Goal: Task Accomplishment & Management: Use online tool/utility

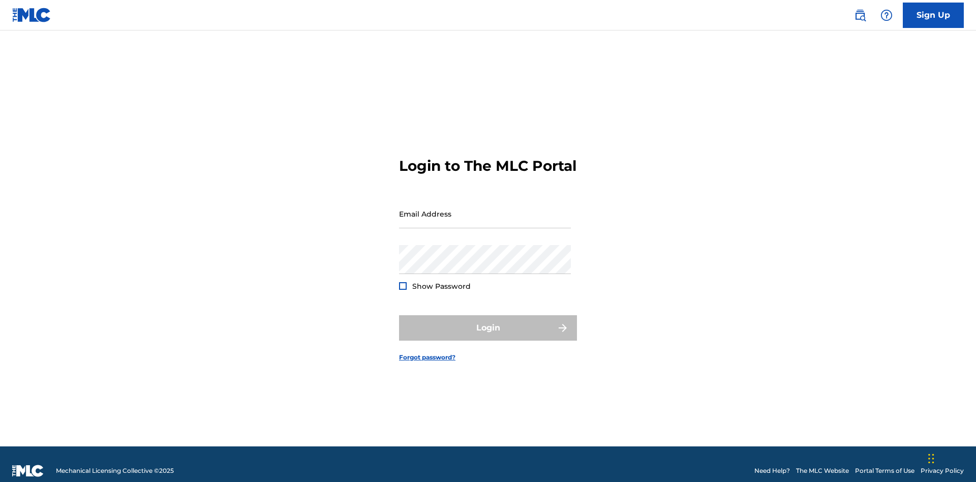
scroll to position [13, 0]
click at [485, 209] on input "Email Address" at bounding box center [485, 213] width 172 height 29
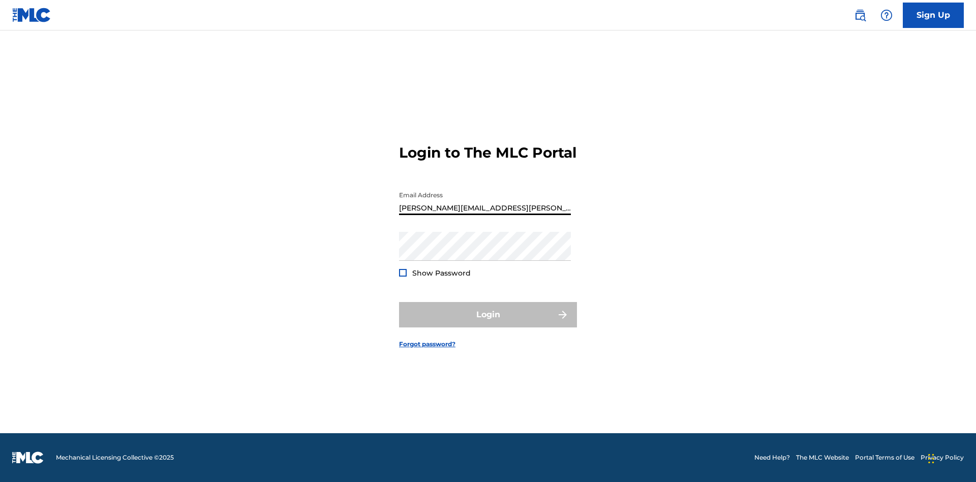
type input "[PERSON_NAME][EMAIL_ADDRESS][PERSON_NAME][DOMAIN_NAME]"
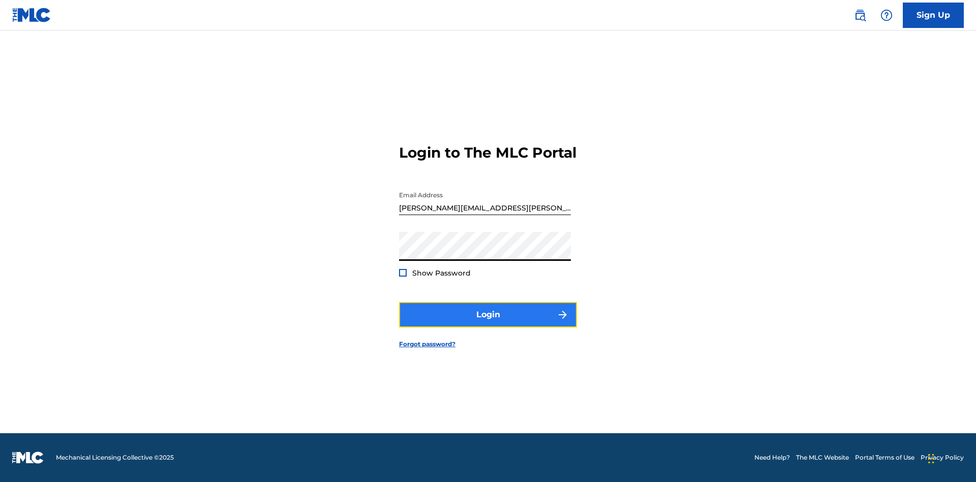
click at [488, 323] on button "Login" at bounding box center [488, 314] width 178 height 25
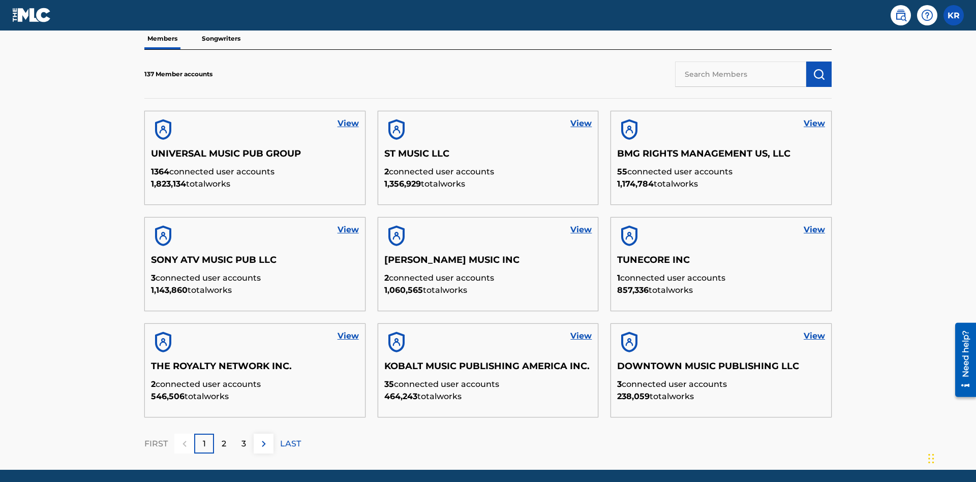
click at [741, 74] on input "text" at bounding box center [740, 74] width 131 height 25
type input "King [PERSON_NAME]"
click at [819, 68] on img "submit" at bounding box center [819, 74] width 12 height 12
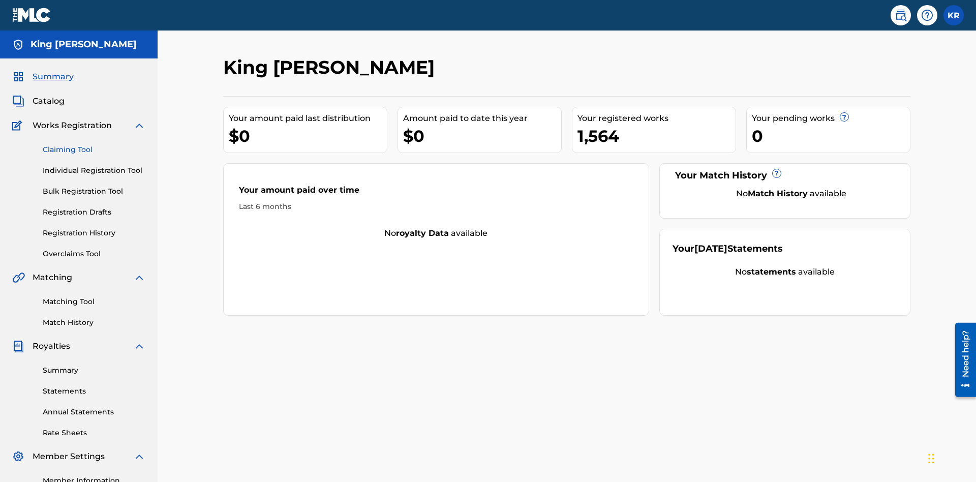
click at [94, 144] on link "Claiming Tool" at bounding box center [94, 149] width 103 height 11
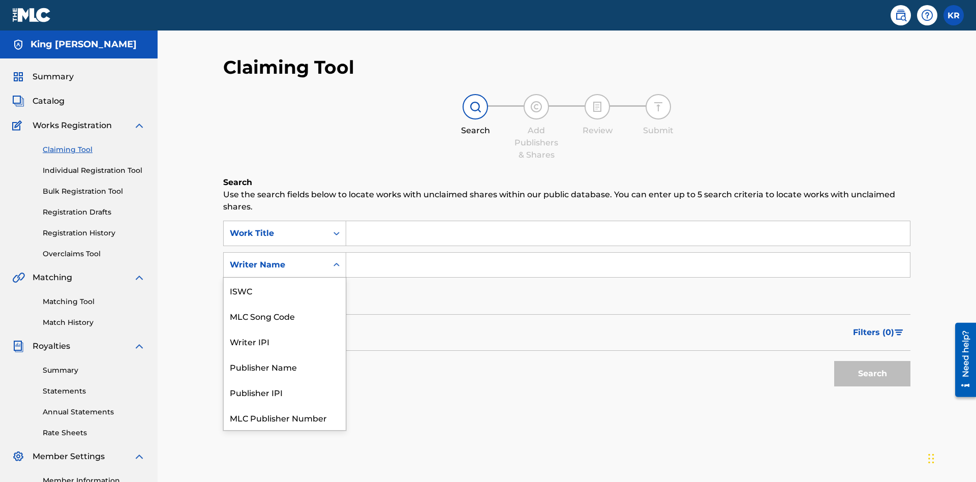
click at [285, 303] on div "MLC Song Code" at bounding box center [285, 315] width 122 height 25
click at [628, 221] on input "Search Form" at bounding box center [628, 233] width 564 height 24
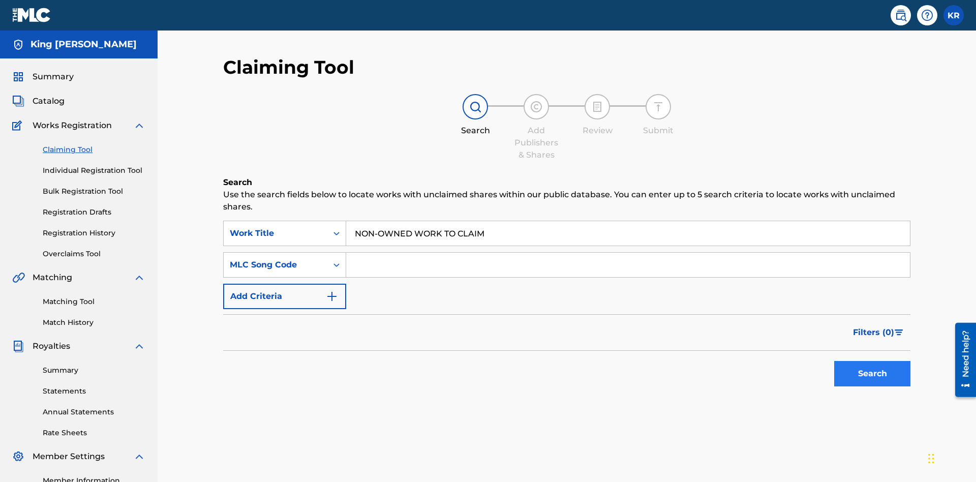
click at [628, 253] on input "Search Form" at bounding box center [628, 265] width 564 height 24
click at [873, 361] on button "Search" at bounding box center [873, 373] width 76 height 25
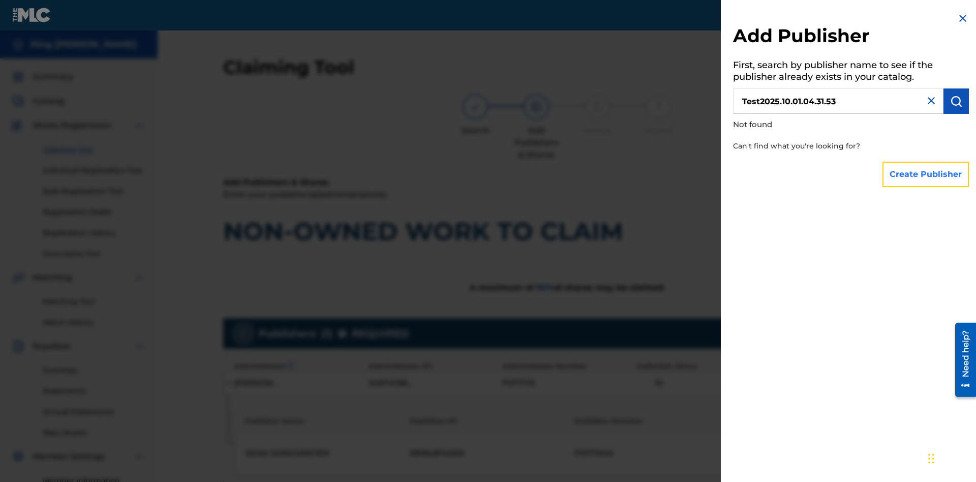
click at [927, 174] on button "Create Publisher" at bounding box center [926, 174] width 86 height 25
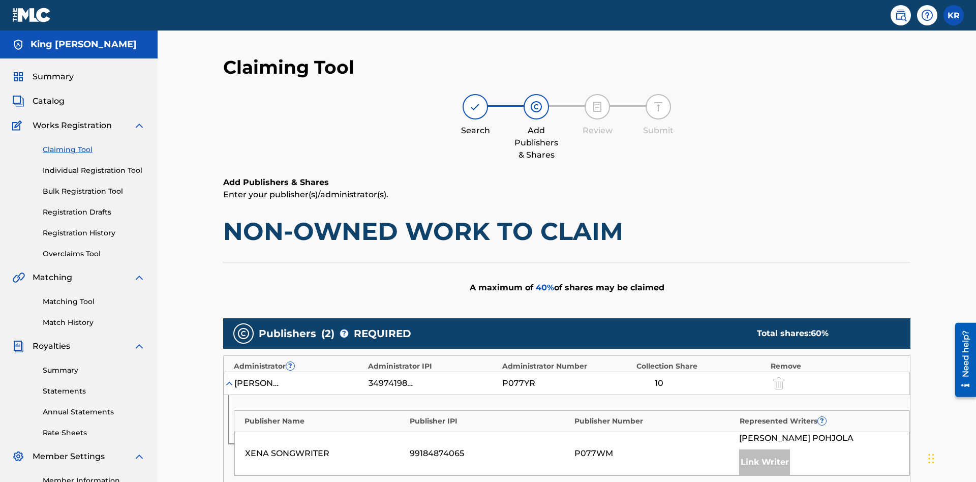
type input "50"
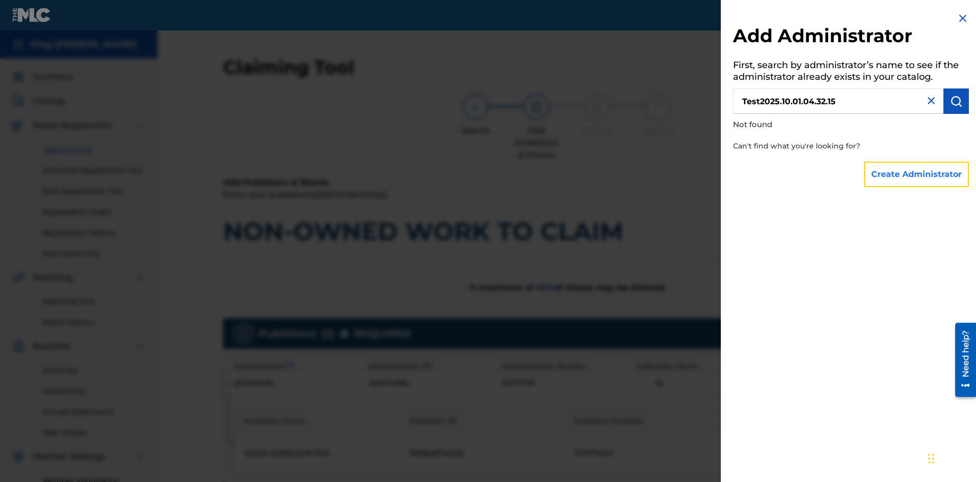
click at [917, 174] on button "Create Administrator" at bounding box center [917, 174] width 105 height 25
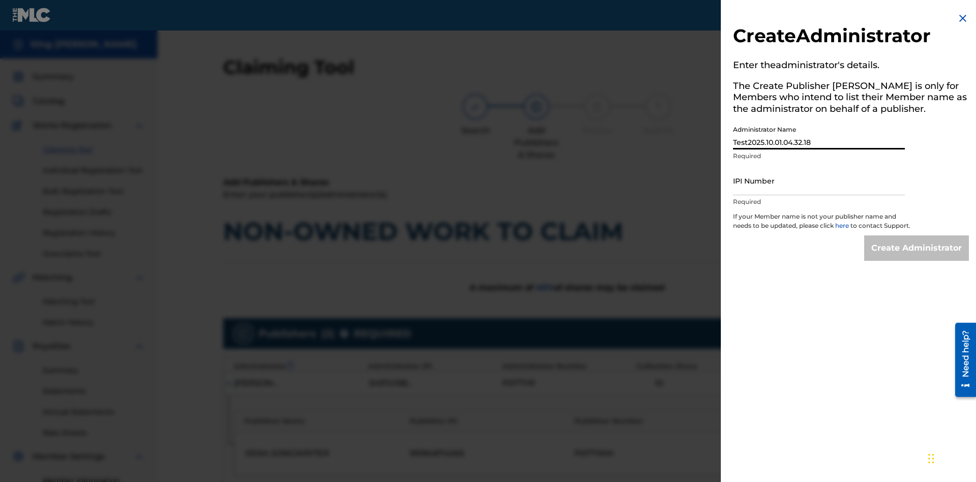
click at [819, 181] on input "IPI Number" at bounding box center [819, 180] width 172 height 29
click at [917, 257] on input "Create Administrator" at bounding box center [917, 247] width 105 height 25
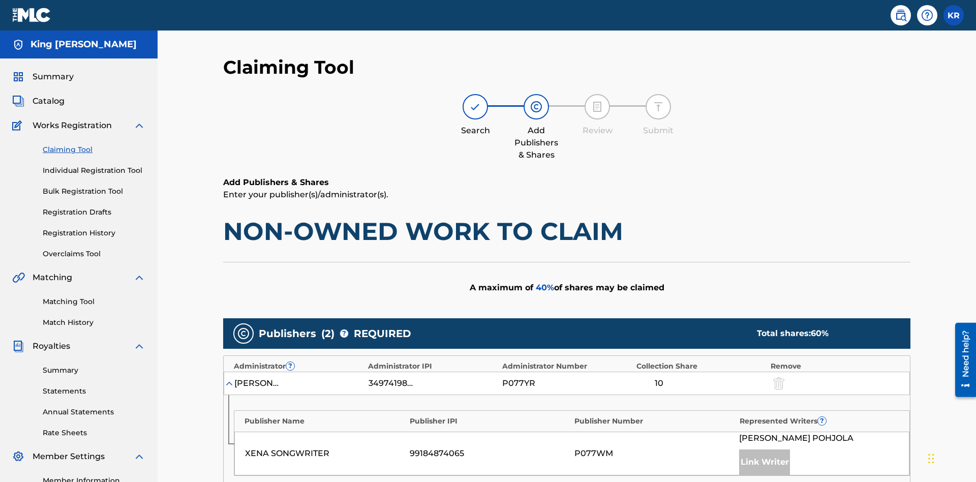
scroll to position [389, 0]
